Goal: Navigation & Orientation: Find specific page/section

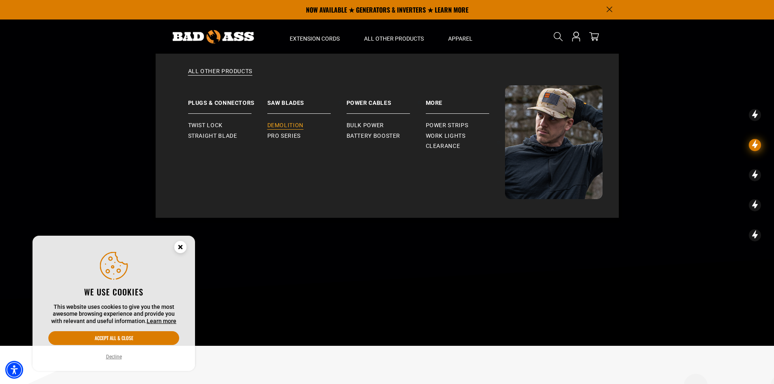
click at [301, 124] on span "Demolition" at bounding box center [285, 125] width 36 height 7
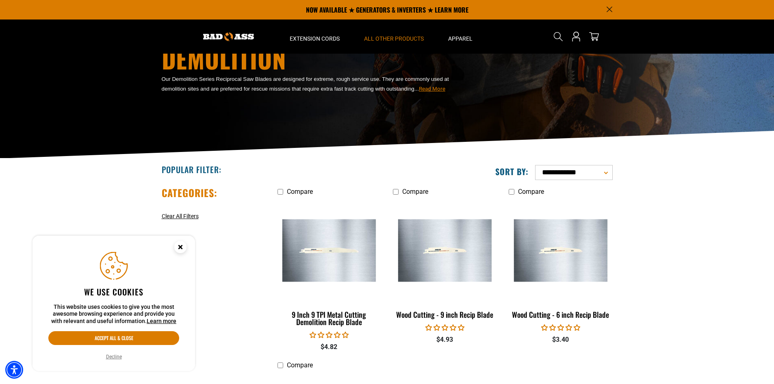
scroll to position [41, 0]
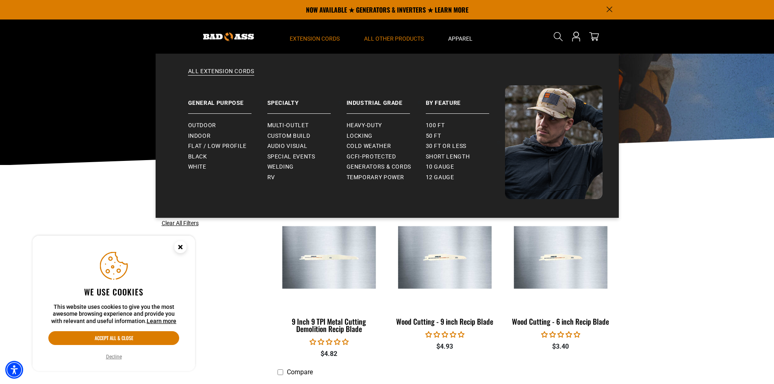
click at [306, 37] on span "Extension Cords" at bounding box center [315, 38] width 50 height 7
